Goal: Task Accomplishment & Management: Use online tool/utility

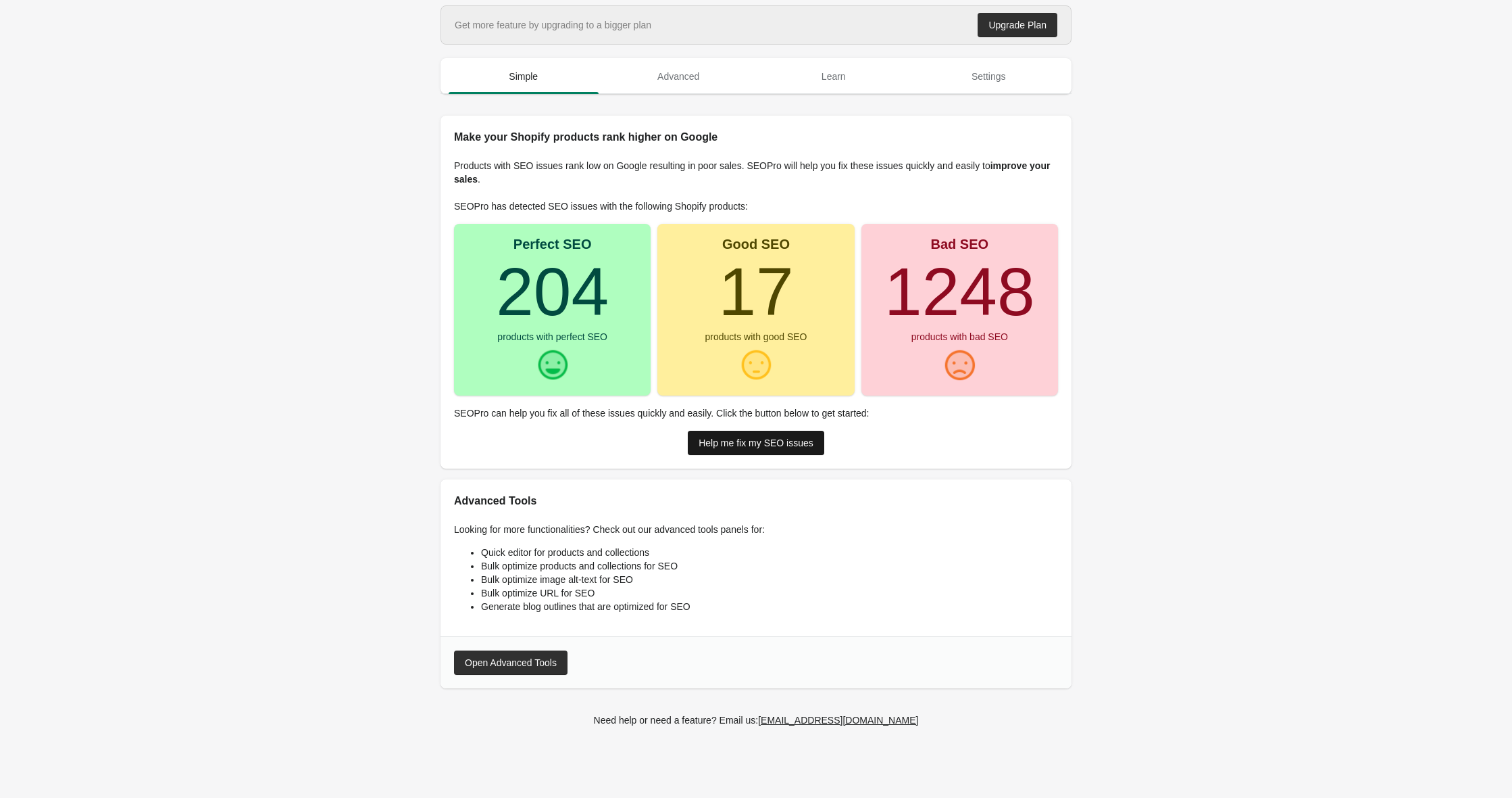
click at [764, 444] on div "Help me fix my SEO issues" at bounding box center [756, 442] width 115 height 11
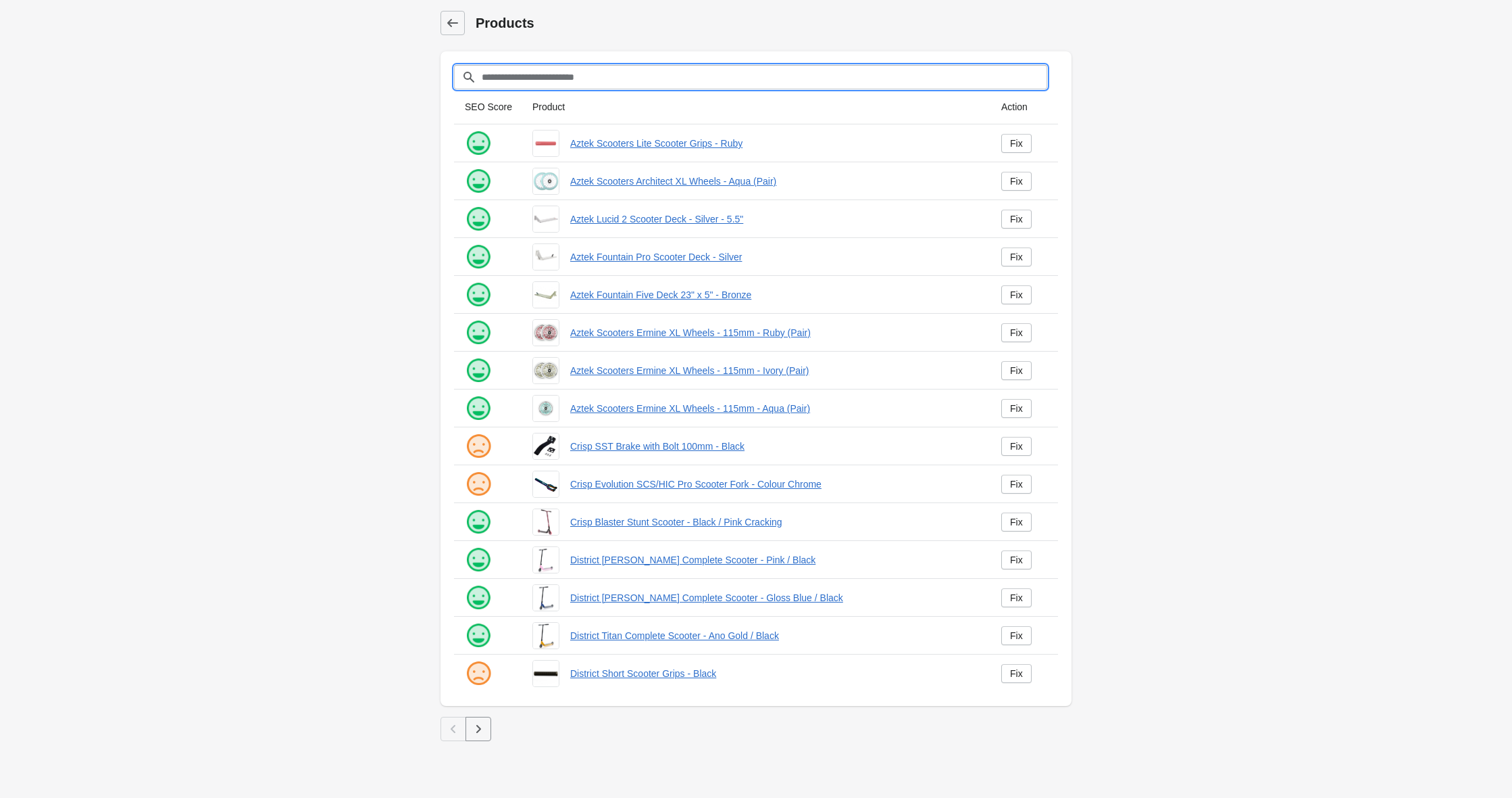
click at [608, 75] on input "Filter[title]" at bounding box center [764, 77] width 566 height 24
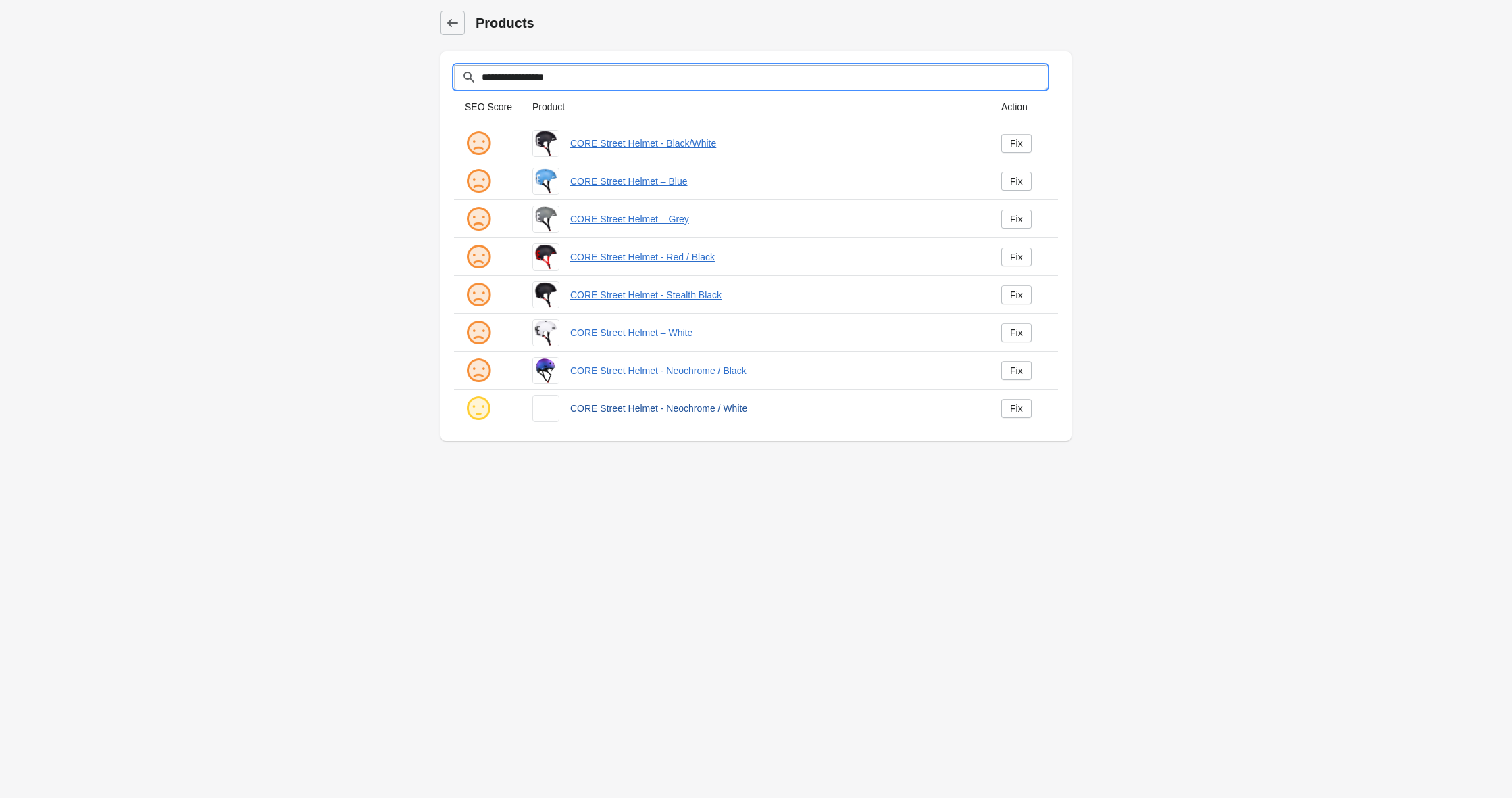
type input "**********"
click at [612, 409] on link "CORE Street Helmet - Neochrome / White" at bounding box center [775, 409] width 410 height 14
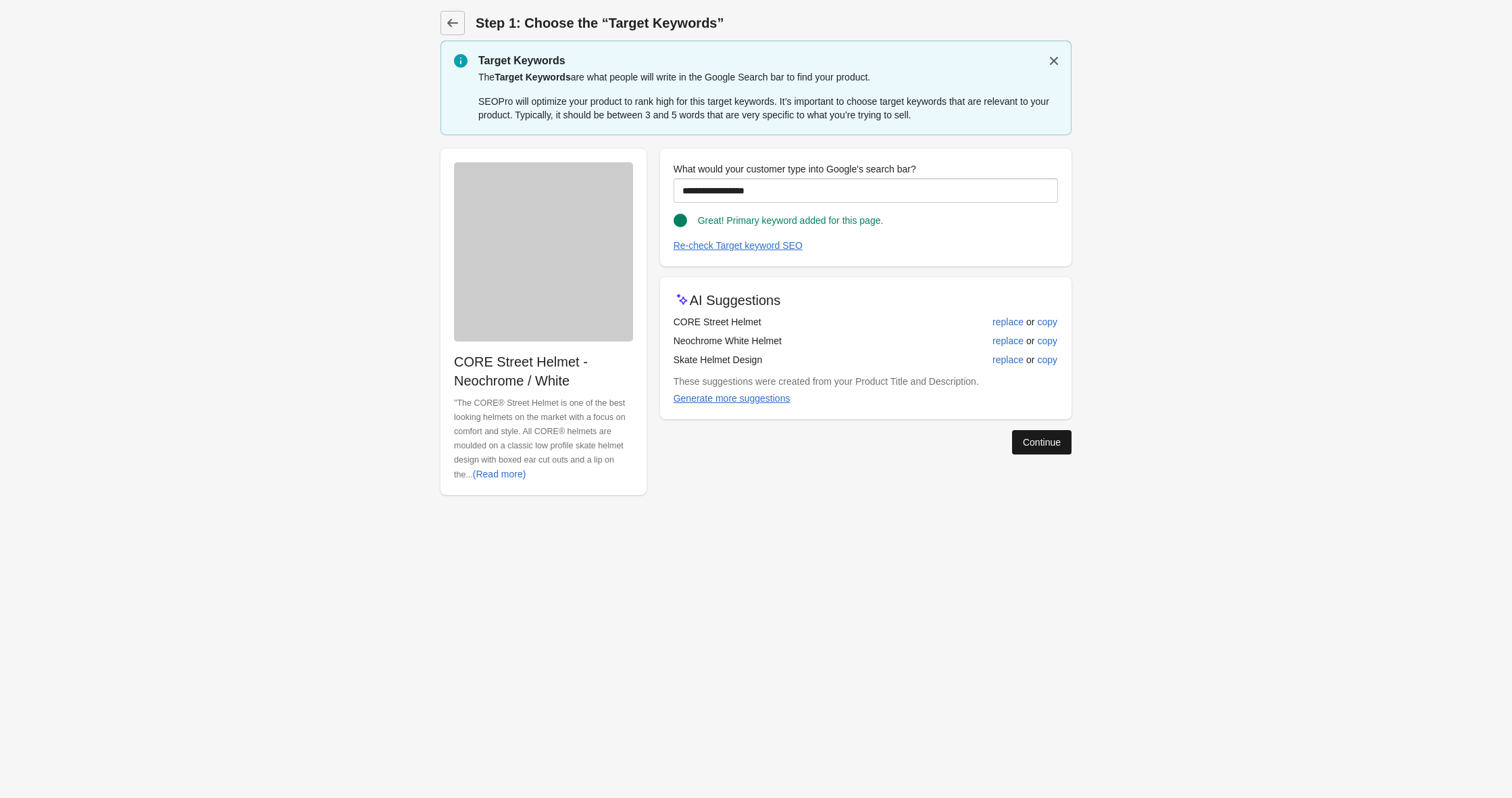
click at [1044, 444] on div "Continue" at bounding box center [1041, 442] width 38 height 11
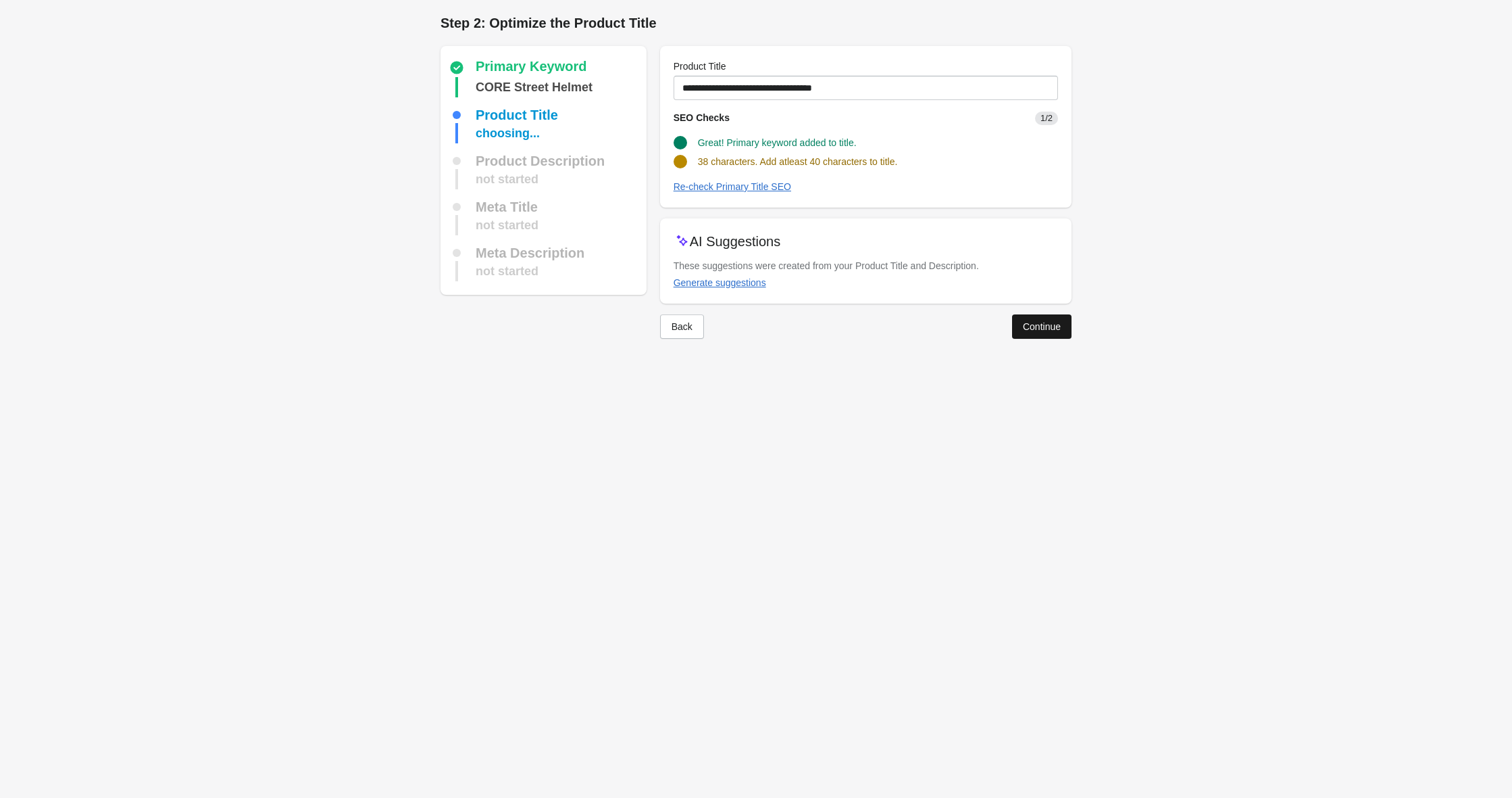
click at [1029, 316] on button "Continue" at bounding box center [1041, 326] width 59 height 24
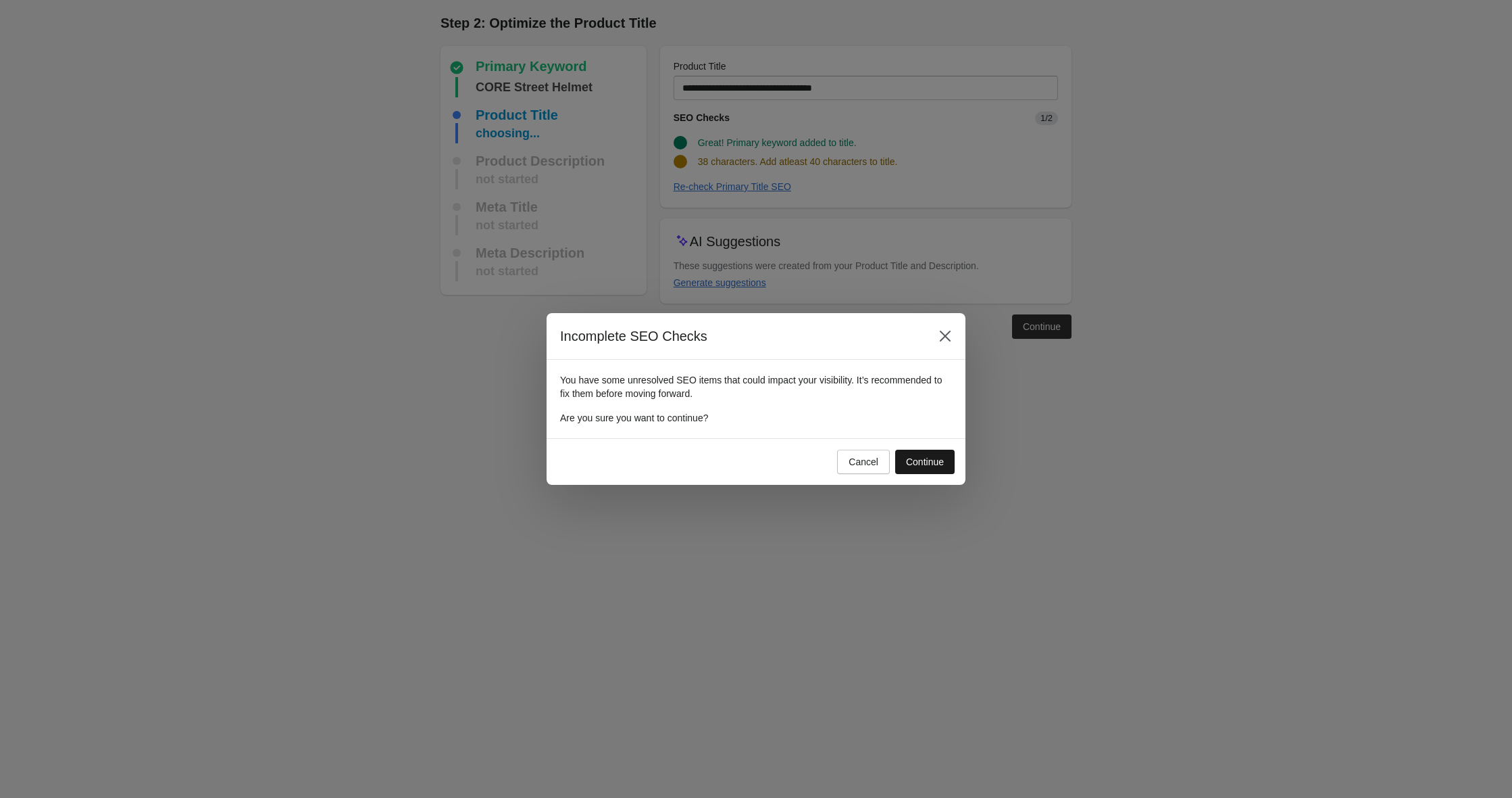
click at [934, 452] on button "Continue" at bounding box center [925, 461] width 59 height 24
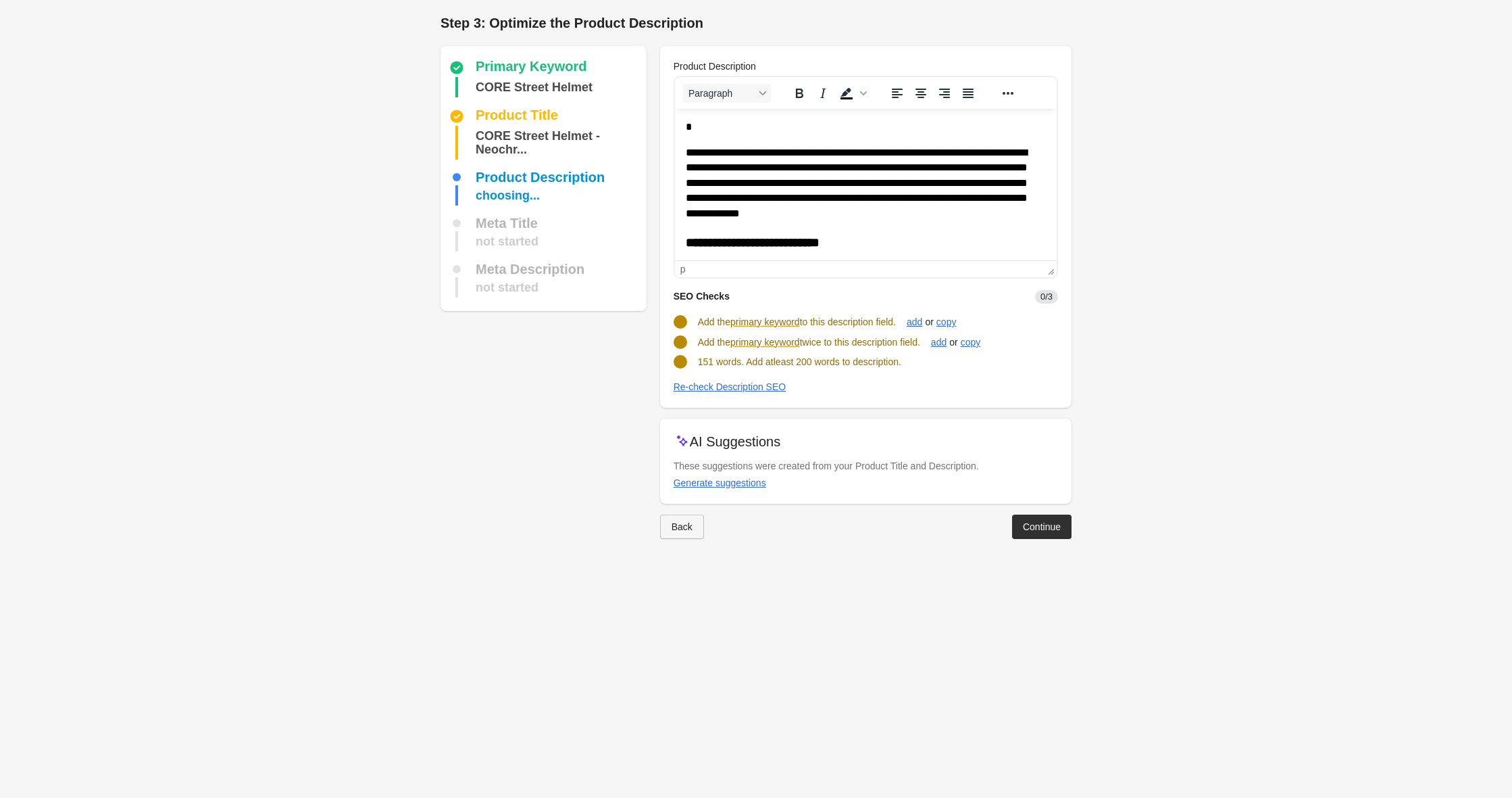
click at [684, 531] on button "Back" at bounding box center [681, 526] width 44 height 24
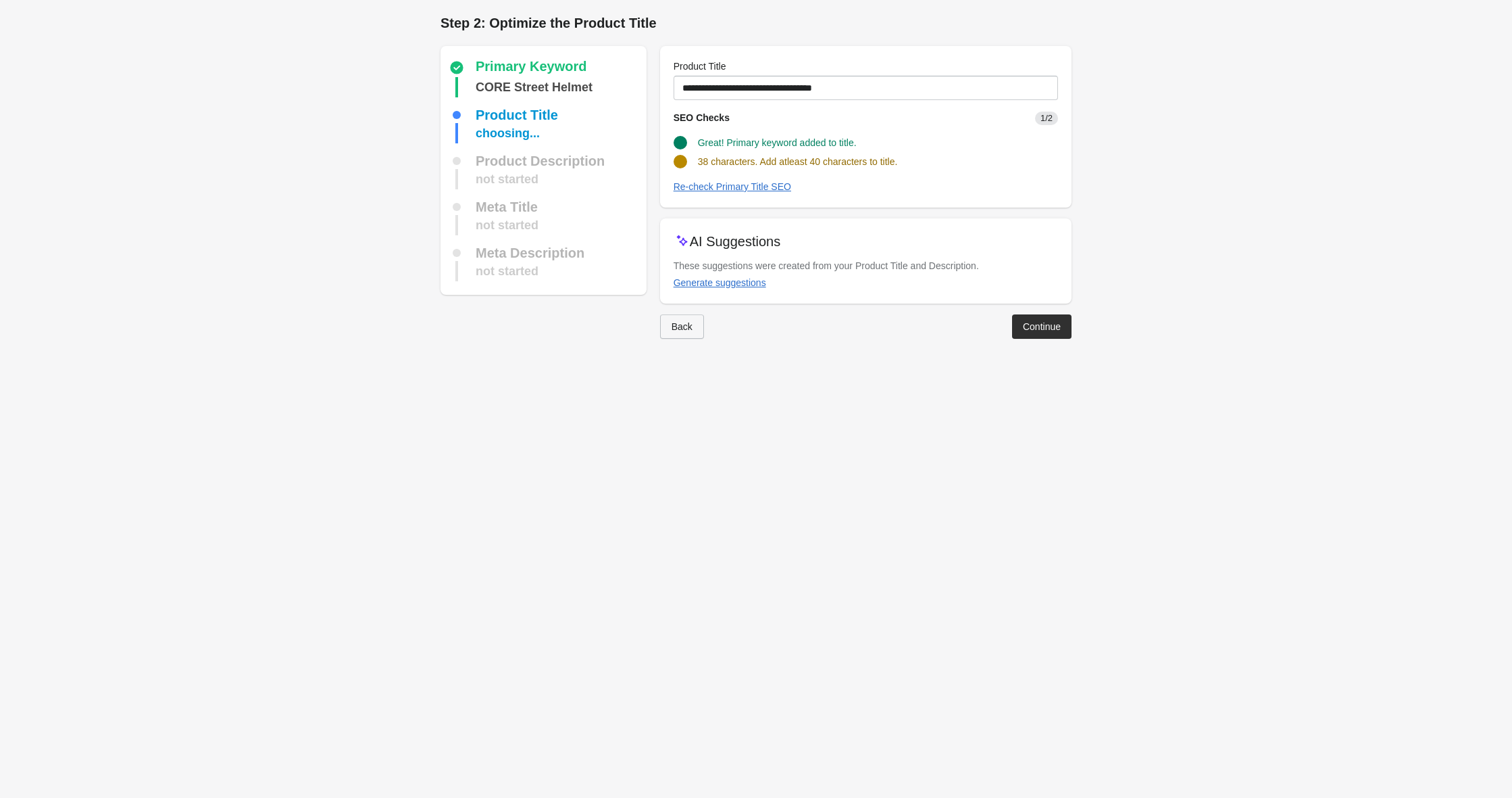
click at [681, 315] on button "Back" at bounding box center [681, 326] width 44 height 24
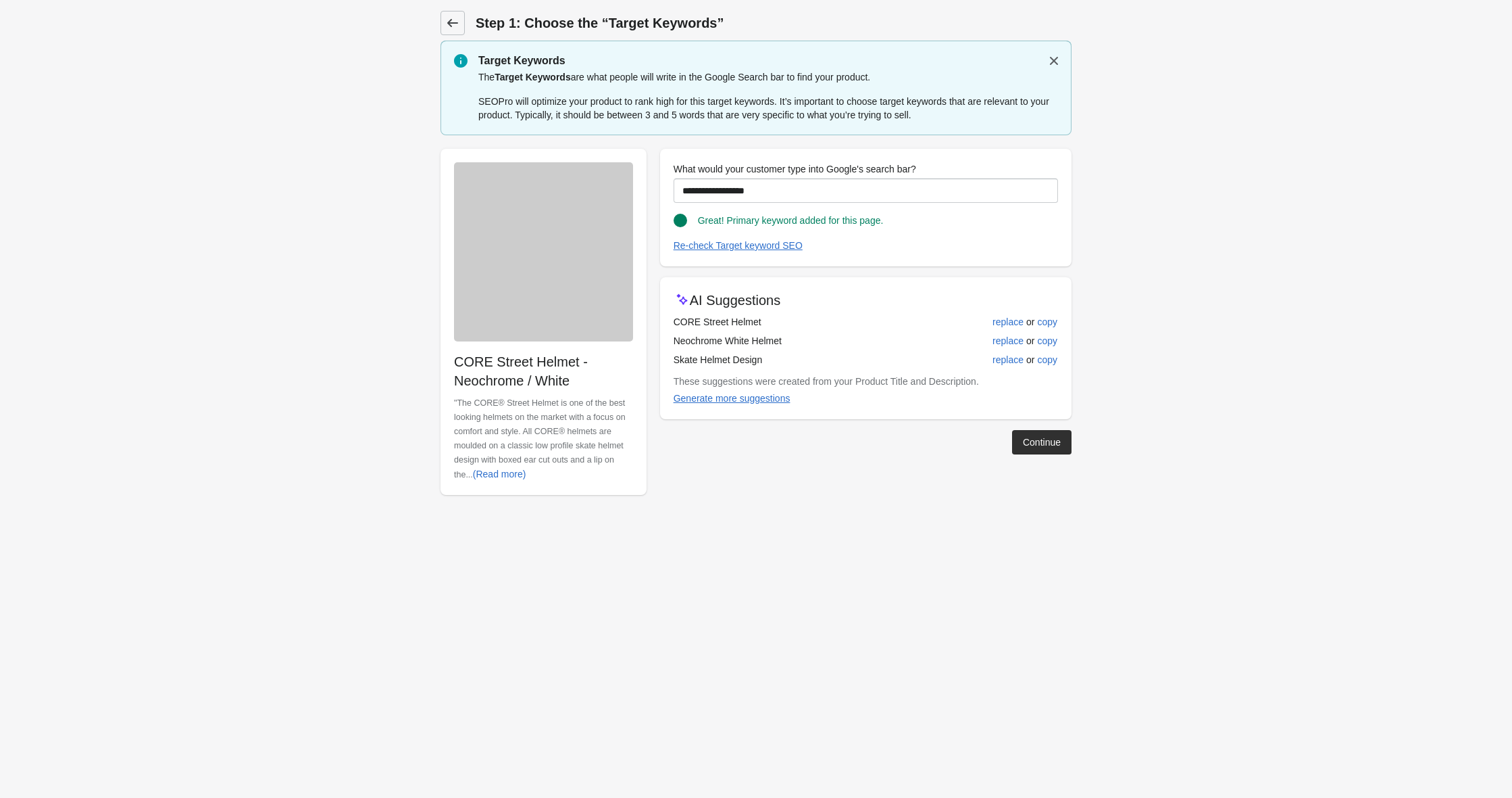
click at [444, 20] on link at bounding box center [452, 22] width 24 height 24
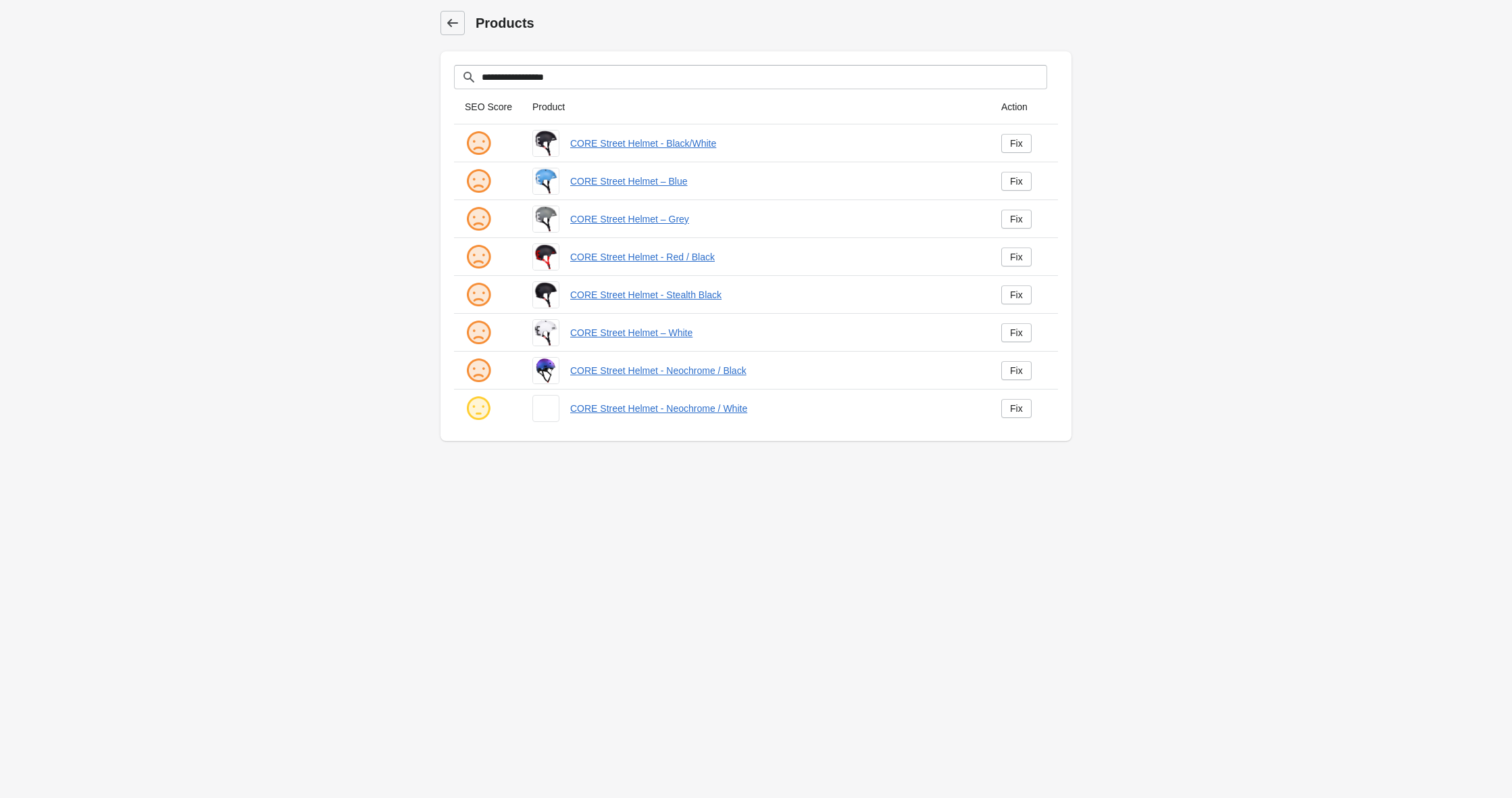
click at [452, 27] on icon at bounding box center [453, 23] width 14 height 14
